Goal: Task Accomplishment & Management: Complete application form

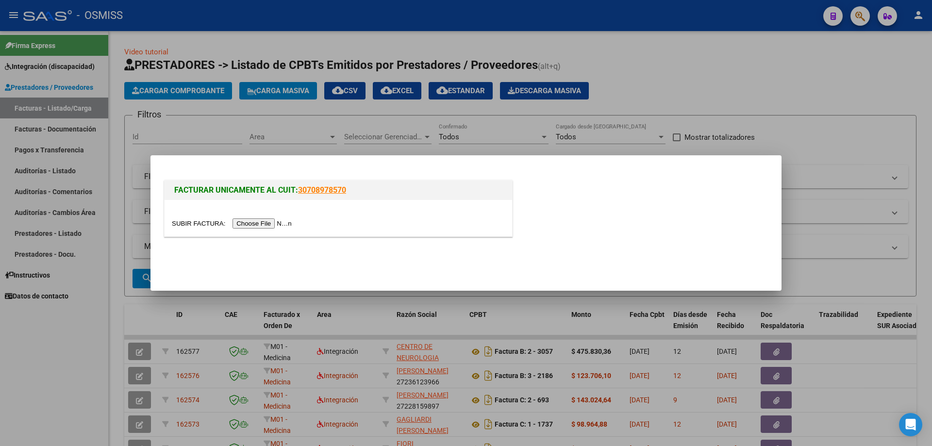
click at [254, 221] on input "file" at bounding box center [233, 223] width 123 height 10
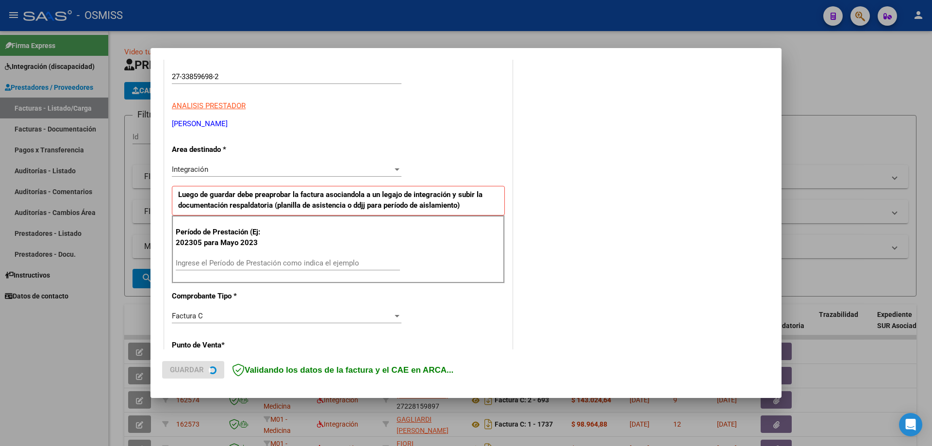
scroll to position [194, 0]
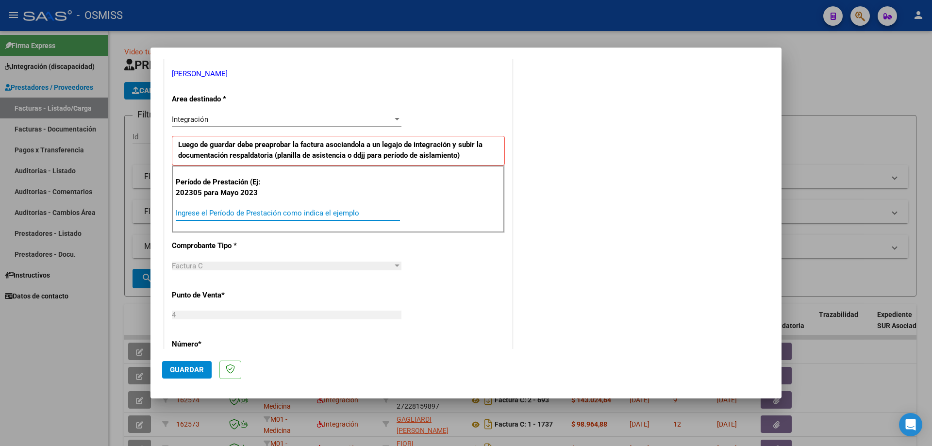
click at [236, 210] on input "Ingrese el Período de Prestación como indica el ejemplo" at bounding box center [288, 213] width 224 height 9
type input "202507"
click at [194, 363] on button "Guardar" at bounding box center [186, 369] width 49 height 17
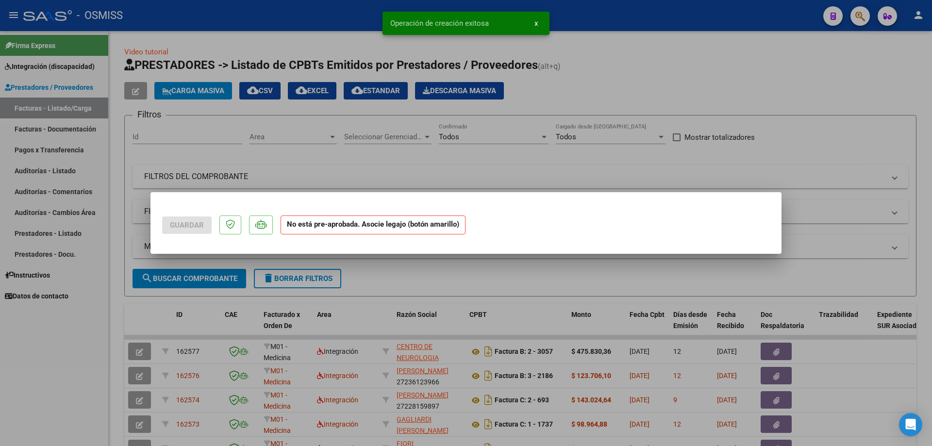
scroll to position [0, 0]
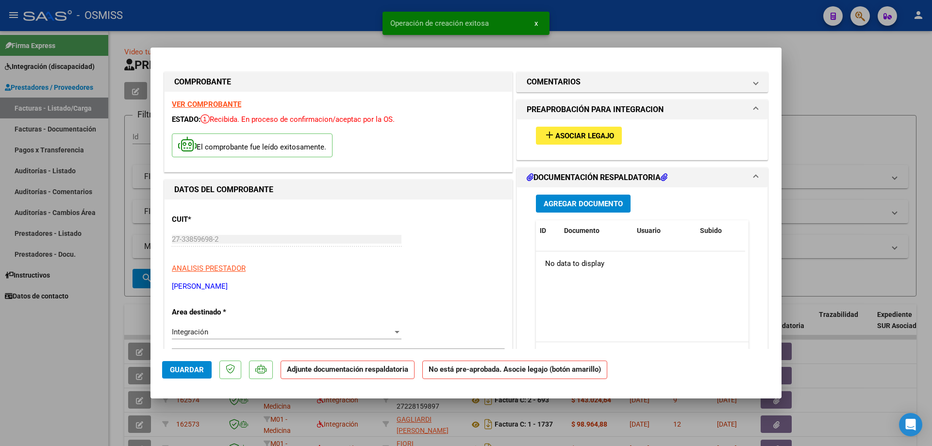
click at [568, 139] on span "Asociar Legajo" at bounding box center [584, 135] width 59 height 9
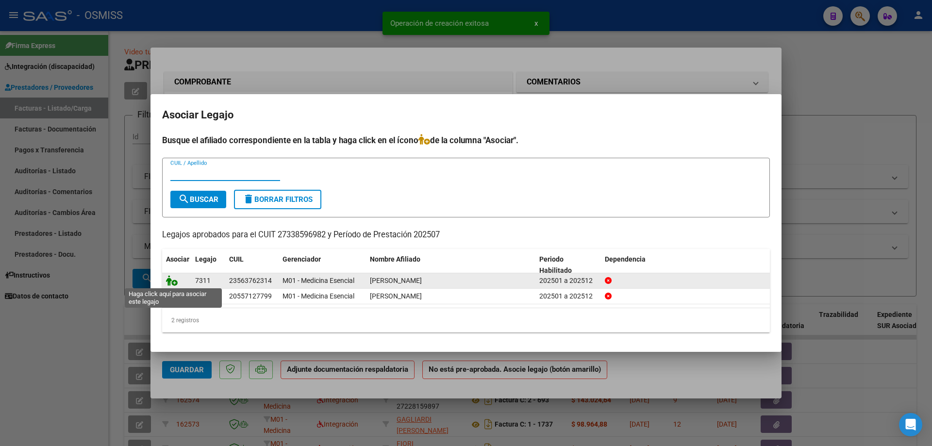
click at [172, 278] on icon at bounding box center [172, 280] width 12 height 11
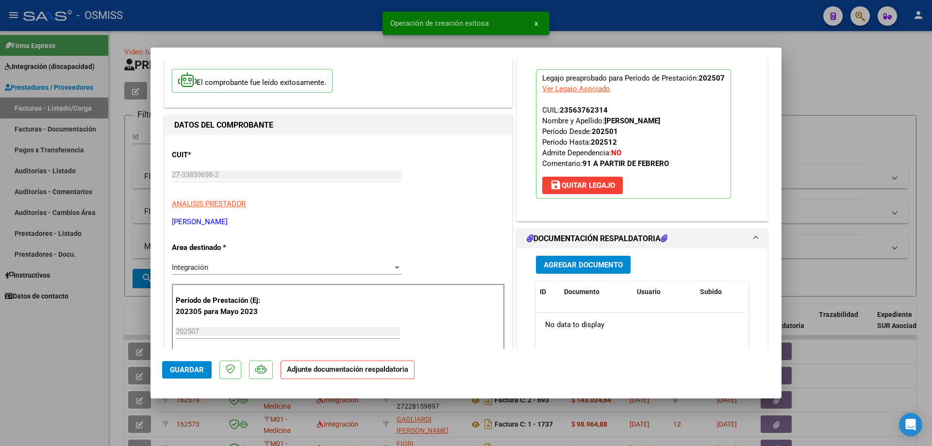
scroll to position [146, 0]
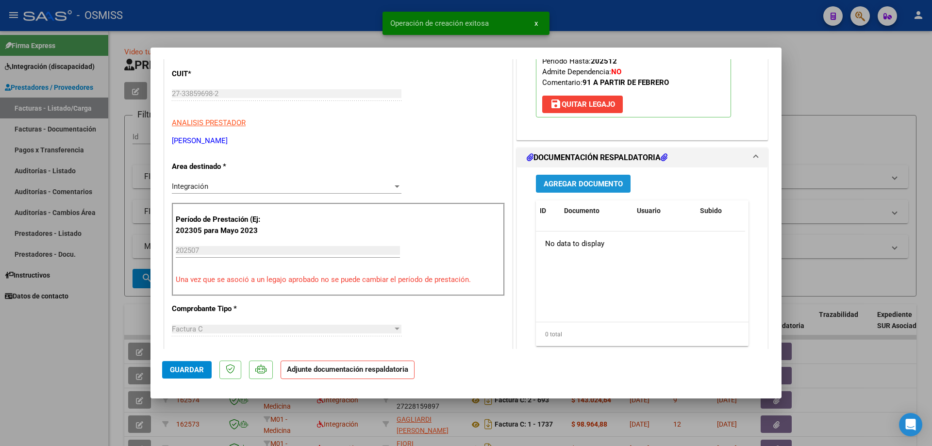
click at [581, 183] on span "Agregar Documento" at bounding box center [582, 184] width 79 height 9
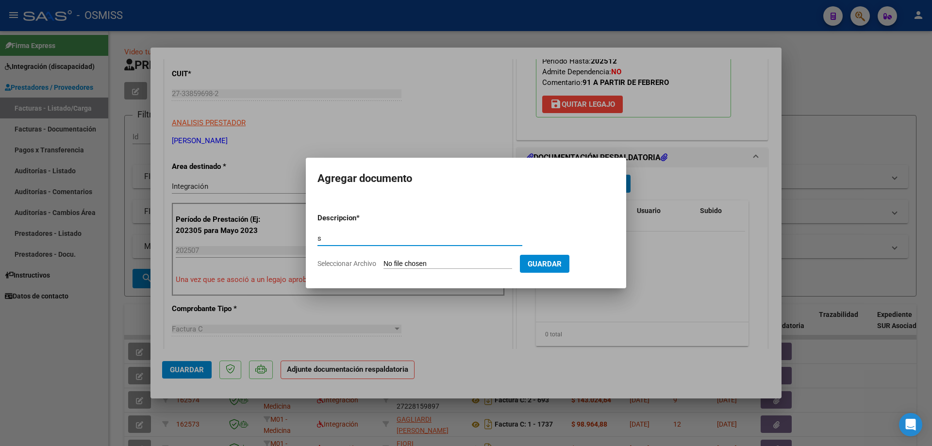
type input "s"
click at [460, 262] on input "Seleccionar Archivo" at bounding box center [447, 264] width 129 height 9
type input "C:\fakepath\ASIST [DATE].pdf"
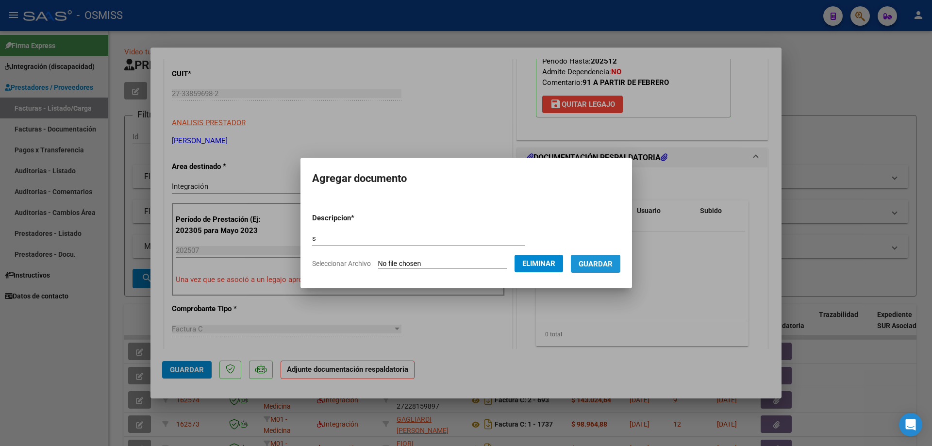
click at [612, 266] on span "Guardar" at bounding box center [595, 264] width 34 height 9
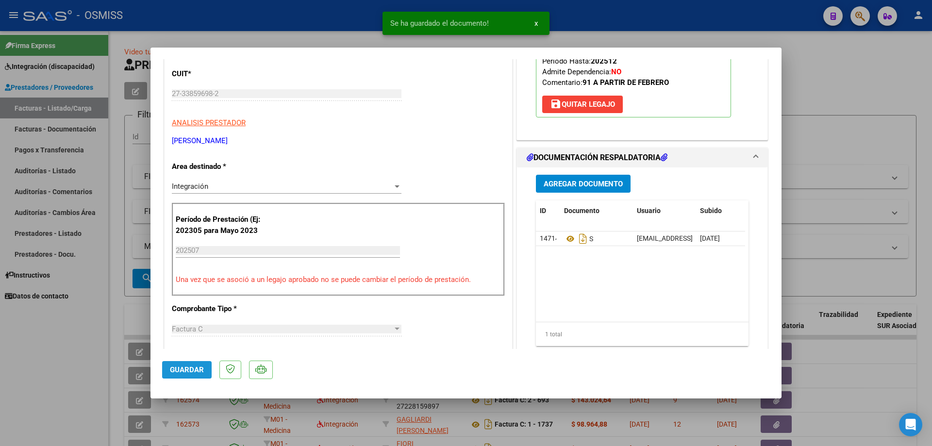
click at [186, 374] on span "Guardar" at bounding box center [187, 369] width 34 height 9
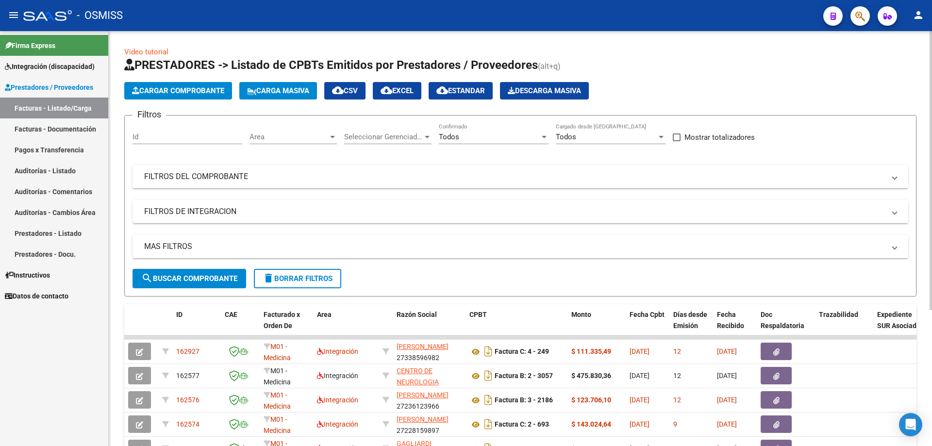
click at [150, 93] on span "Cargar Comprobante" at bounding box center [178, 90] width 92 height 9
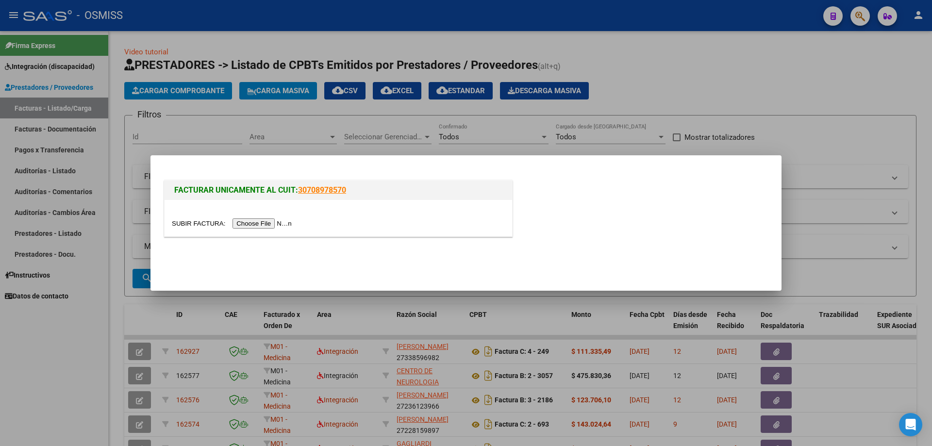
click at [258, 220] on input "file" at bounding box center [233, 223] width 123 height 10
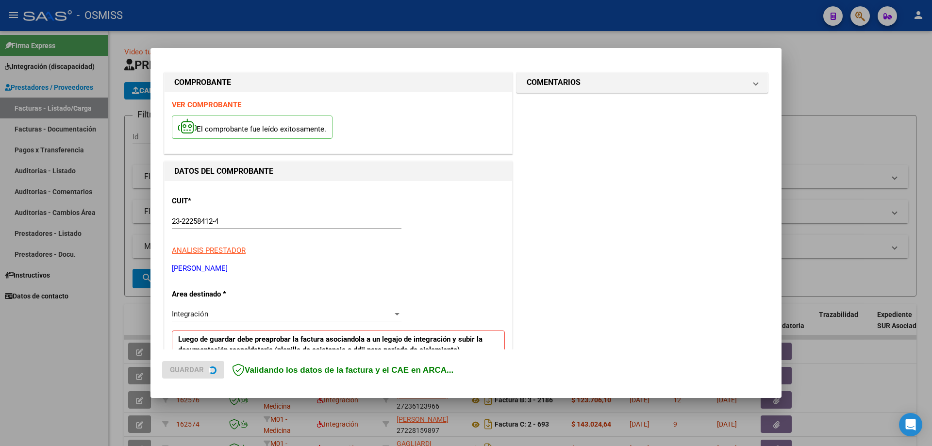
scroll to position [194, 0]
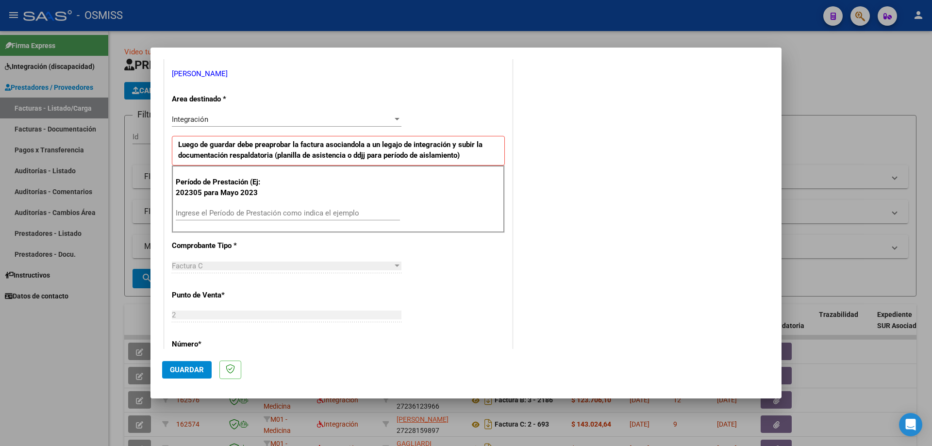
click at [214, 207] on div "Ingrese el Período de Prestación como indica el ejemplo" at bounding box center [288, 213] width 224 height 15
type input "202507"
click at [183, 367] on span "Guardar" at bounding box center [187, 369] width 34 height 9
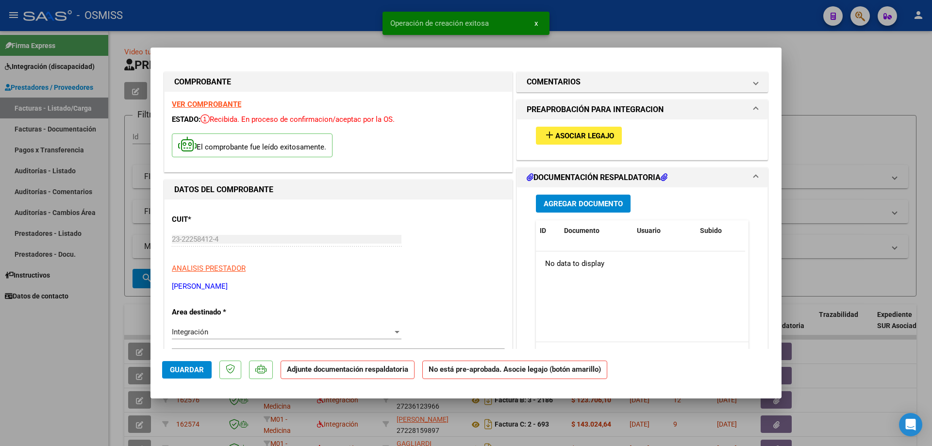
click at [567, 144] on button "add Asociar Legajo" at bounding box center [579, 136] width 86 height 18
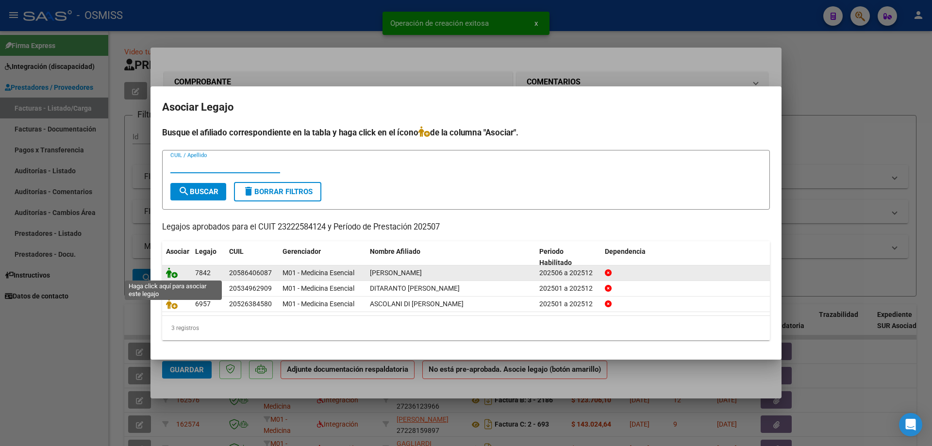
click at [170, 273] on icon at bounding box center [172, 272] width 12 height 11
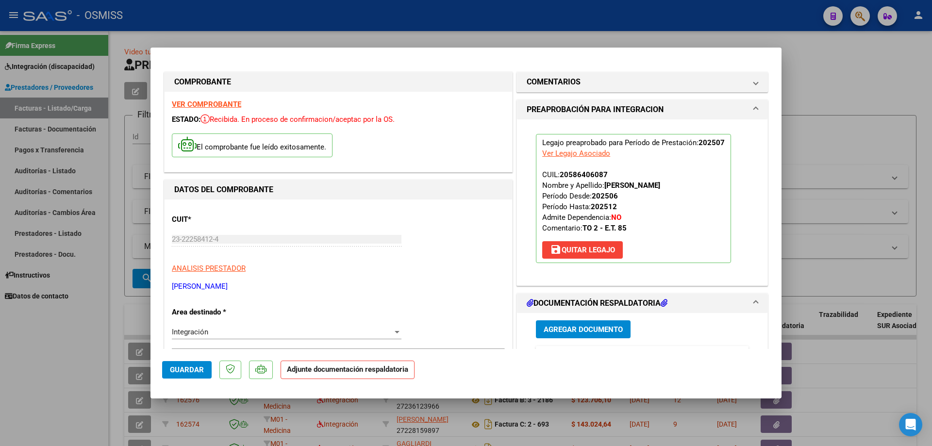
click at [581, 333] on span "Agregar Documento" at bounding box center [582, 329] width 79 height 9
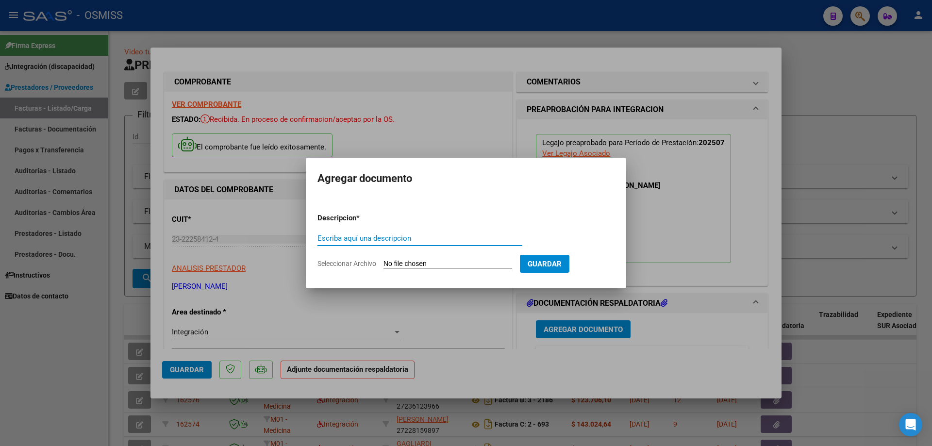
click at [414, 263] on input "Seleccionar Archivo" at bounding box center [447, 264] width 129 height 9
type input "C:\fakepath\asistencia [PERSON_NAME].pdf"
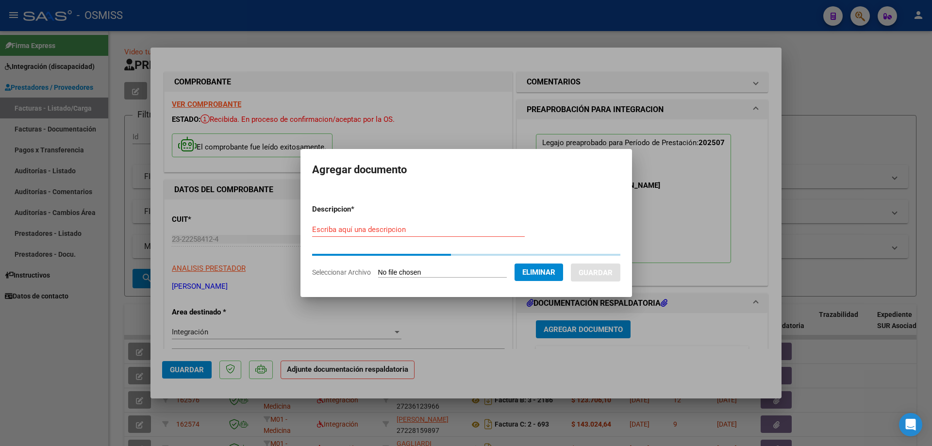
click at [340, 234] on div "Escriba aquí una descripcion" at bounding box center [418, 229] width 213 height 15
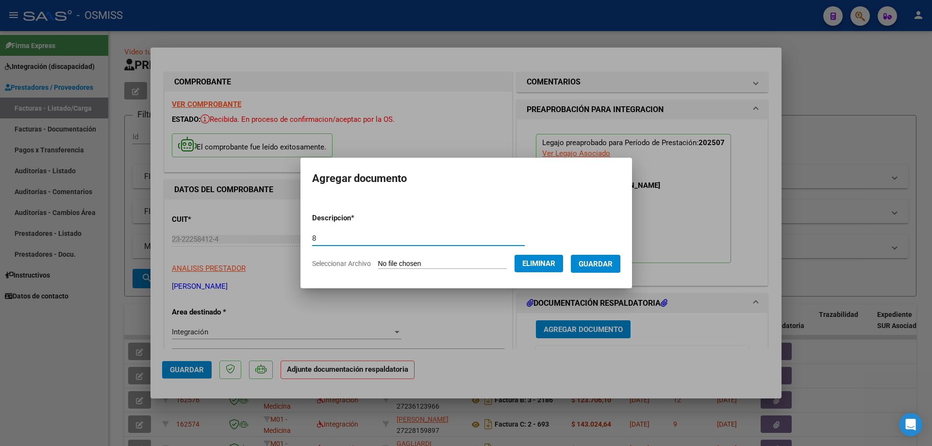
type input "8"
click at [606, 261] on span "Guardar" at bounding box center [595, 264] width 34 height 9
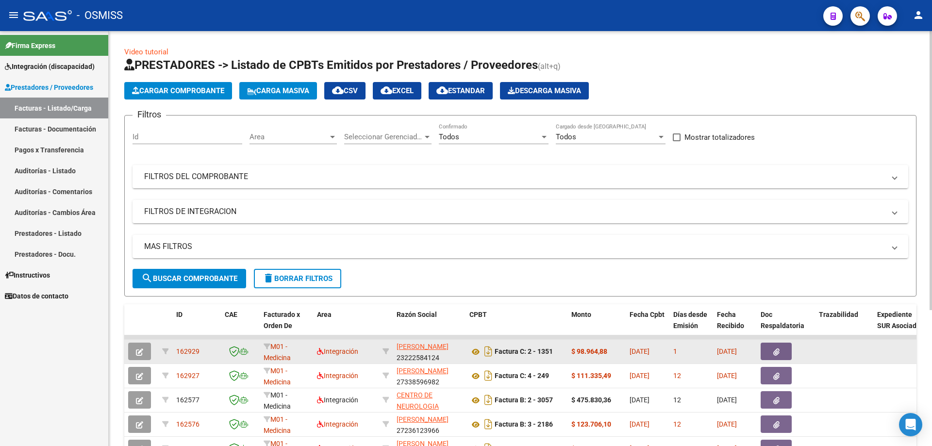
click at [139, 352] on icon "button" at bounding box center [139, 351] width 7 height 7
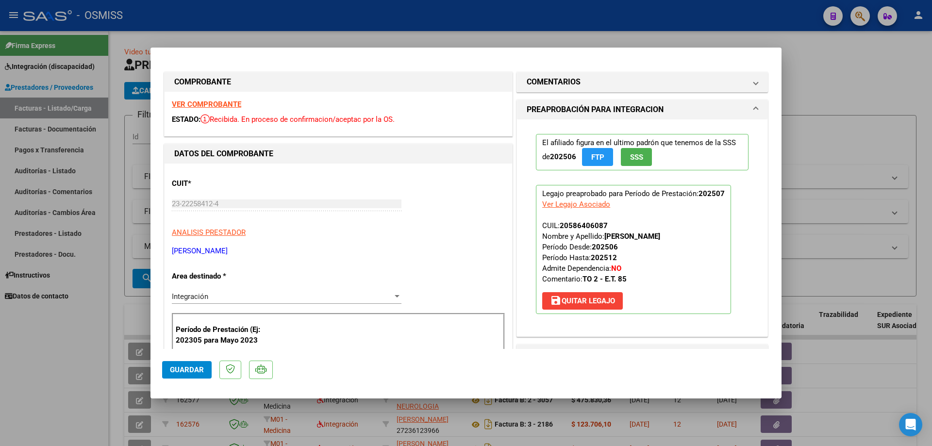
click at [221, 100] on strong "VER COMPROBANTE" at bounding box center [206, 104] width 69 height 9
type input "$ 0,00"
